Goal: Task Accomplishment & Management: Use online tool/utility

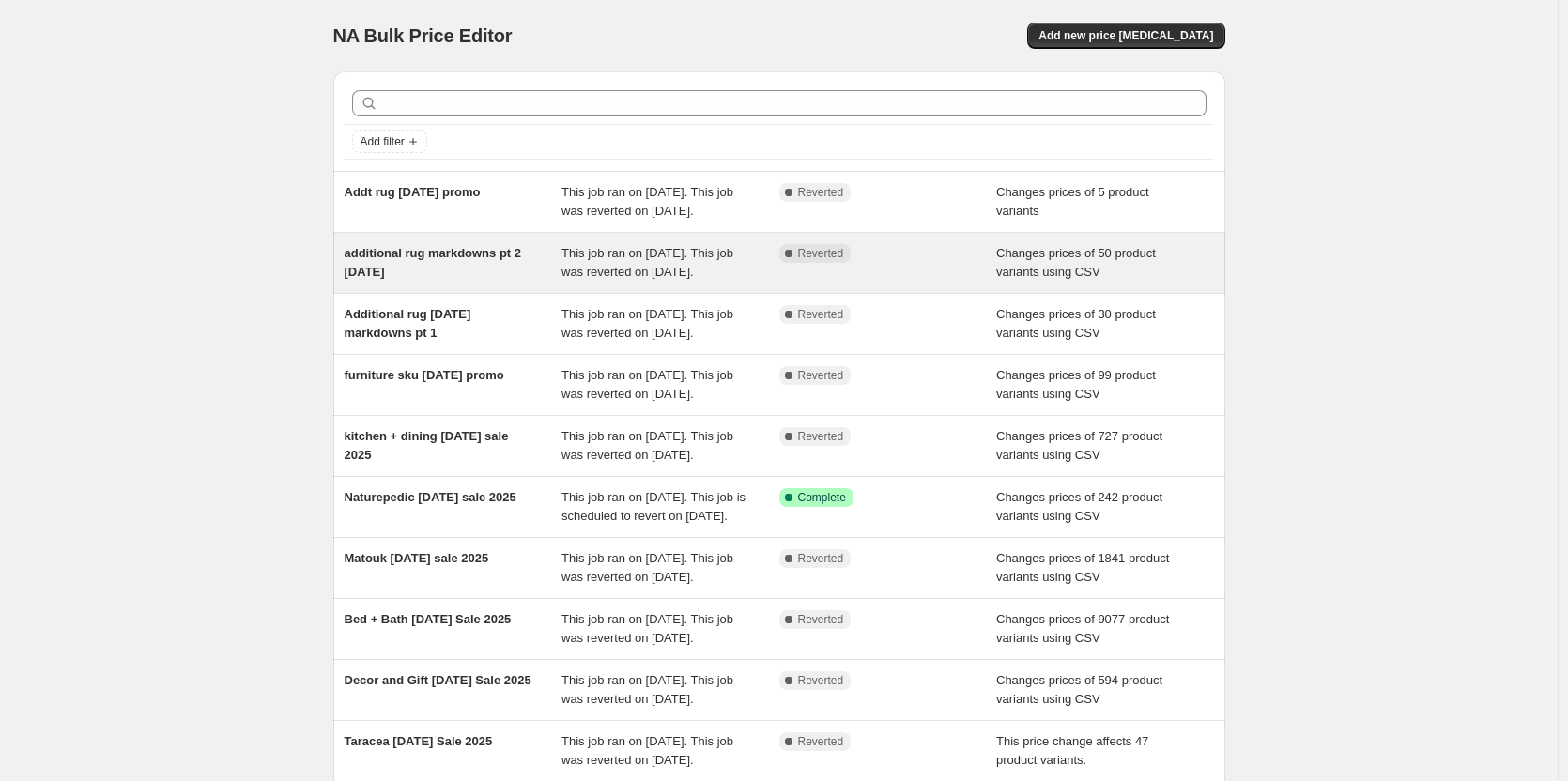
click at [389, 266] on span "additional rug markdowns pt 2 [DATE]" at bounding box center [434, 263] width 178 height 33
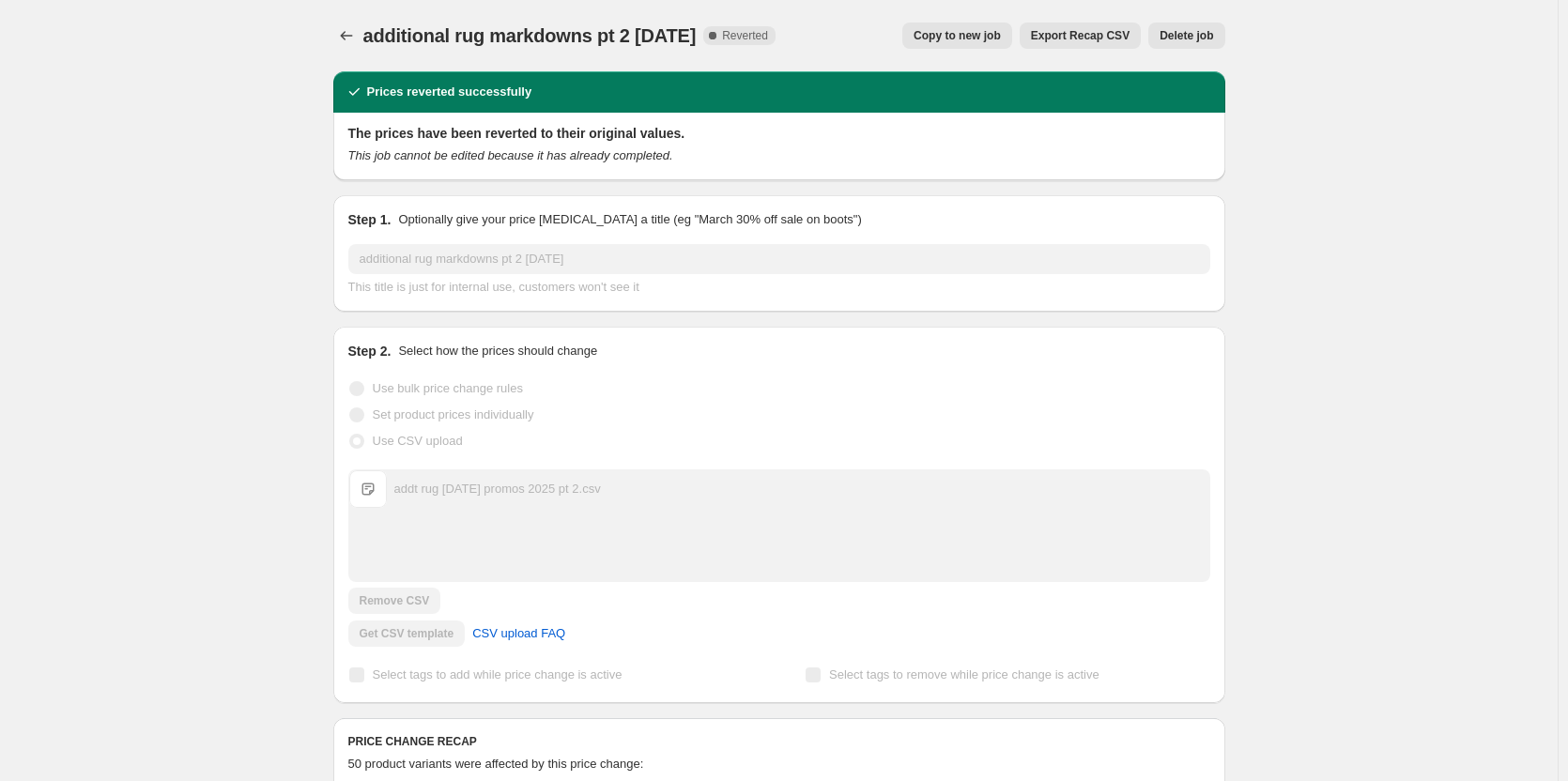
click at [1056, 42] on span "Export Recap CSV" at bounding box center [1080, 36] width 98 height 15
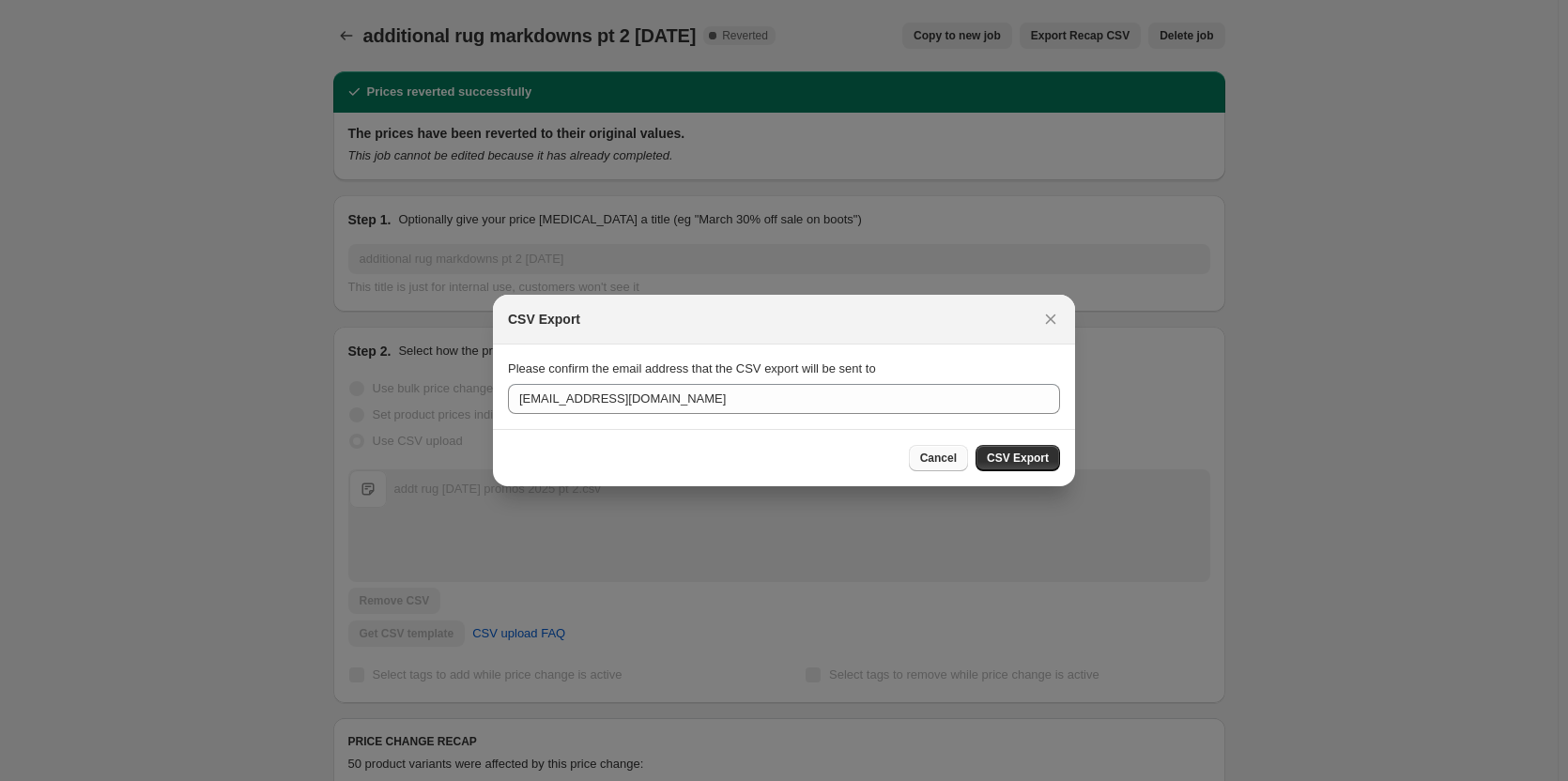
click at [935, 460] on span "Cancel" at bounding box center [938, 459] width 37 height 15
